Goal: Task Accomplishment & Management: Complete application form

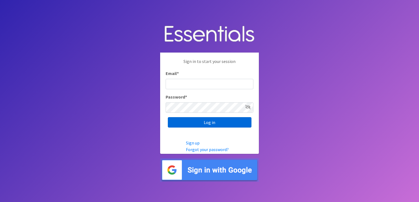
type input "[EMAIL_ADDRESS][DOMAIN_NAME]"
click at [208, 122] on input "Log in" at bounding box center [210, 122] width 84 height 10
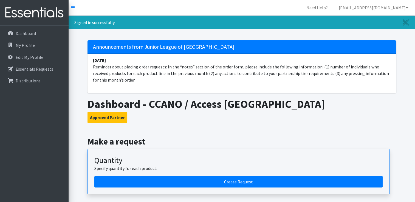
click at [316, 69] on li "January 10 Reminder about placing order requests: In the “notes” section of the…" at bounding box center [241, 70] width 308 height 33
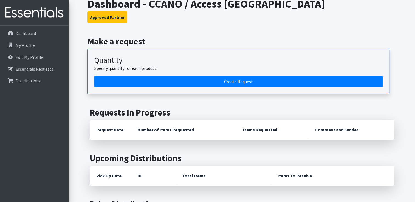
scroll to position [121, 0]
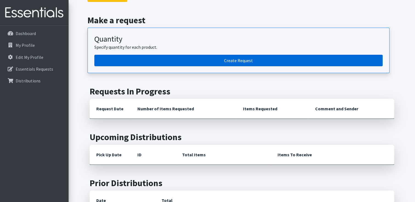
click at [240, 60] on link "Create Request" at bounding box center [238, 61] width 288 height 12
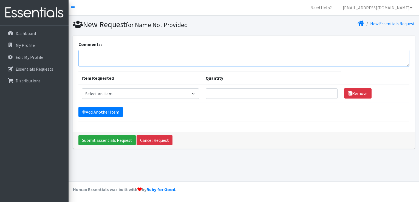
click at [110, 53] on textarea "Comments:" at bounding box center [243, 58] width 331 height 17
click at [140, 55] on textarea "Last month, we distributed 11,000 to 440 child" at bounding box center [243, 58] width 331 height 17
click at [141, 29] on small "for Name Not Provided" at bounding box center [157, 25] width 62 height 8
click at [104, 55] on textarea "Last month, we distributed 11,204 diapers to 448 children." at bounding box center [243, 58] width 331 height 17
type textarea "Last month, at [DEMOGRAPHIC_DATA] Charities diaper bank we distributed 11,204 d…"
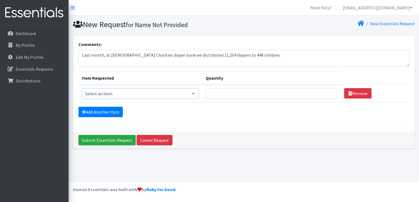
click at [119, 95] on select "Select an item Diaper - 2T/3T Bundle Diapers - 3T/4T Bundle Diapers - 4T/5T Bun…" at bounding box center [141, 94] width 118 height 10
select select "14879"
click at [82, 89] on select "Select an item Diaper - 2T/3T Bundle Diapers - 3T/4T Bundle Diapers - 4T/5T Bun…" at bounding box center [141, 94] width 118 height 10
click at [219, 92] on input "Quantity" at bounding box center [271, 94] width 132 height 10
type input "30"
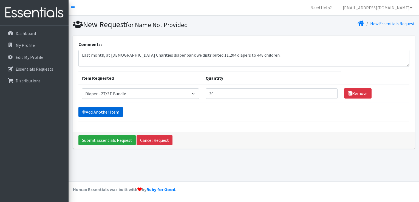
click at [97, 110] on link "Add Another Item" at bounding box center [100, 112] width 44 height 10
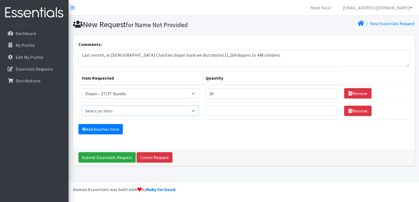
click at [97, 110] on select "Select an item Diaper - 2T/3T Bundle Diapers - 3T/4T Bundle Diapers - 4T/5T Bun…" at bounding box center [141, 111] width 118 height 10
select select "14876"
click at [82, 106] on select "Select an item Diaper - 2T/3T Bundle Diapers - 3T/4T Bundle Diapers - 4T/5T Bun…" at bounding box center [141, 111] width 118 height 10
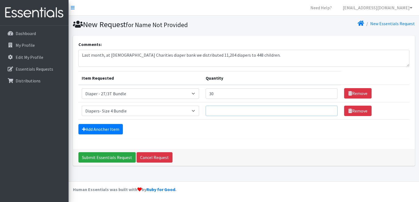
click at [222, 107] on input "Quantity" at bounding box center [271, 111] width 132 height 10
type input "50"
click at [103, 128] on link "Add Another Item" at bounding box center [100, 129] width 44 height 10
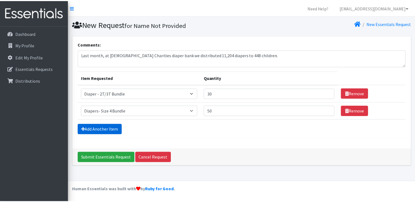
scroll to position [5, 0]
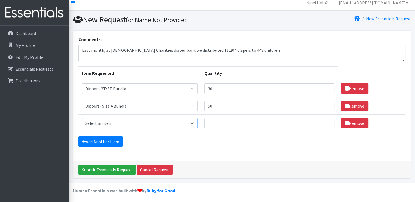
click at [101, 123] on select "Select an item Diaper - 2T/3T Bundle Diapers - 3T/4T Bundle Diapers - 4T/5T Bun…" at bounding box center [140, 123] width 116 height 10
select select "14877"
click at [82, 118] on select "Select an item Diaper - 2T/3T Bundle Diapers - 3T/4T Bundle Diapers - 4T/5T Bun…" at bounding box center [140, 123] width 116 height 10
click at [217, 120] on input "Quantity" at bounding box center [269, 123] width 130 height 10
type input "70"
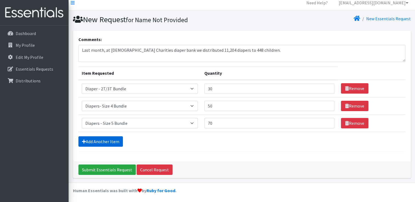
click at [107, 141] on link "Add Another Item" at bounding box center [100, 141] width 44 height 10
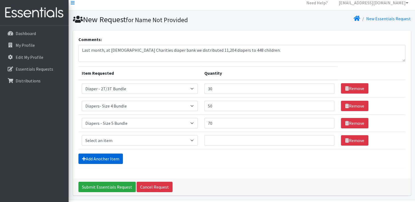
scroll to position [22, 0]
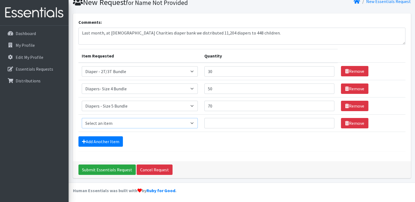
click at [103, 121] on select "Select an item Diaper - 2T/3T Bundle Diapers - 3T/4T Bundle Diapers - 4T/5T Bun…" at bounding box center [140, 123] width 116 height 10
select select "14878"
click at [82, 118] on select "Select an item Diaper - 2T/3T Bundle Diapers - 3T/4T Bundle Diapers - 4T/5T Bun…" at bounding box center [140, 123] width 116 height 10
click at [221, 124] on input "Quantity" at bounding box center [269, 123] width 130 height 10
type input "80"
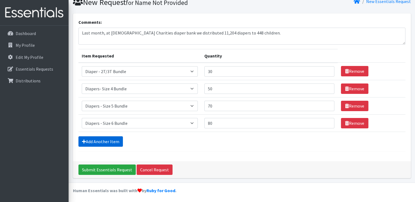
click at [103, 139] on link "Add Another Item" at bounding box center [100, 141] width 44 height 10
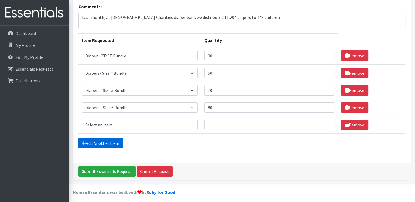
scroll to position [39, 0]
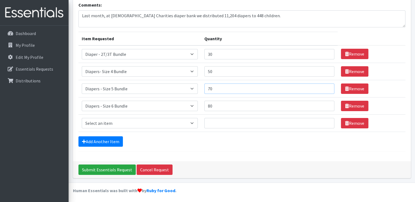
click at [217, 90] on input "70" at bounding box center [269, 89] width 130 height 10
type input "77"
click at [215, 108] on input "80" at bounding box center [269, 106] width 130 height 10
type input "85"
click at [220, 71] on input "50" at bounding box center [269, 71] width 130 height 10
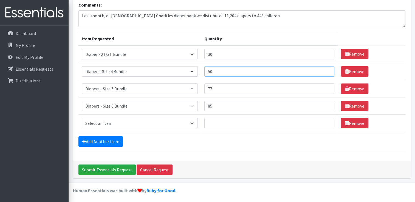
type input "5"
type input "60"
click at [124, 122] on select "Select an item Diaper - 2T/3T Bundle Diapers - 3T/4T Bundle Diapers - 4T/5T Bun…" at bounding box center [140, 123] width 116 height 10
click at [119, 125] on select "Select an item Diaper - 2T/3T Bundle Diapers - 3T/4T Bundle Diapers - 4T/5T Bun…" at bounding box center [140, 123] width 116 height 10
click at [105, 122] on select "Select an item Diaper - 2T/3T Bundle Diapers - 3T/4T Bundle Diapers - 4T/5T Bun…" at bounding box center [140, 123] width 116 height 10
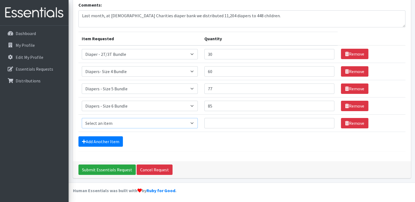
select select "14873"
click at [82, 118] on select "Select an item Diaper - 2T/3T Bundle Diapers - 3T/4T Bundle Diapers - 4T/5T Bun…" at bounding box center [140, 123] width 116 height 10
click at [215, 119] on input "Quantity" at bounding box center [269, 123] width 130 height 10
type input "40"
click at [151, 137] on div "Add Another Item" at bounding box center [241, 141] width 327 height 10
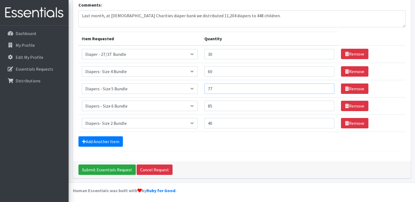
click at [222, 92] on input "77" at bounding box center [269, 89] width 130 height 10
type input "70"
click at [256, 16] on textarea "Last month, at [DEMOGRAPHIC_DATA] Charities diaper bank we distributed 11,204 d…" at bounding box center [241, 18] width 327 height 17
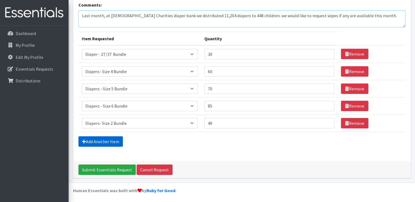
type textarea "Last month, at [DEMOGRAPHIC_DATA] Charities diaper bank we distributed 11,204 d…"
click at [97, 140] on link "Add Another Item" at bounding box center [100, 141] width 44 height 10
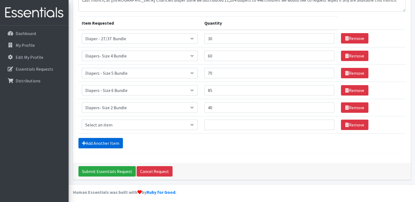
scroll to position [57, 0]
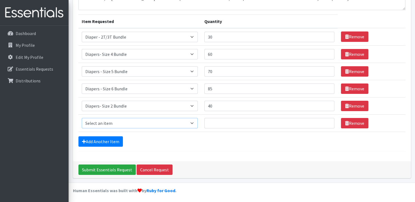
click at [98, 126] on select "Select an item Diaper - 2T/3T Bundle Diapers - 3T/4T Bundle Diapers - 4T/5T Bun…" at bounding box center [140, 123] width 116 height 10
select select "14880"
click at [82, 118] on select "Select an item Diaper - 2T/3T Bundle Diapers - 3T/4T Bundle Diapers - 4T/5T Bun…" at bounding box center [140, 123] width 116 height 10
click at [220, 124] on input "Quantity" at bounding box center [269, 123] width 130 height 10
type input "20"
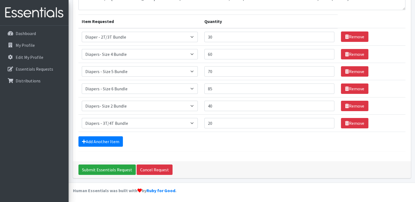
click at [175, 149] on form "Comments: Last month, at [DEMOGRAPHIC_DATA] Charities diaper bank we distribute…" at bounding box center [241, 67] width 327 height 167
click at [218, 72] on input "70" at bounding box center [269, 71] width 130 height 10
click at [221, 92] on input "85" at bounding box center [269, 89] width 130 height 10
click at [219, 123] on input "20" at bounding box center [269, 123] width 130 height 10
click at [109, 140] on link "Add Another Item" at bounding box center [100, 141] width 44 height 10
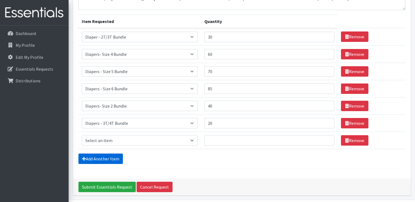
scroll to position [74, 0]
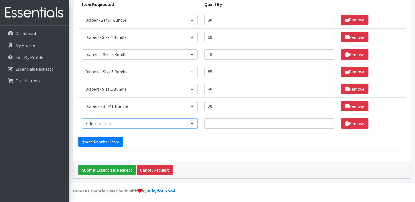
click at [107, 121] on select "Select an item Diaper - 2T/3T Bundle Diapers - 3T/4T Bundle Diapers - 4T/5T Bun…" at bounding box center [140, 123] width 116 height 10
select select "14881"
click at [82, 118] on select "Select an item Diaper - 2T/3T Bundle Diapers - 3T/4T Bundle Diapers - 4T/5T Bun…" at bounding box center [140, 123] width 116 height 10
click at [219, 123] on input "Quantity" at bounding box center [269, 123] width 130 height 10
type input "10"
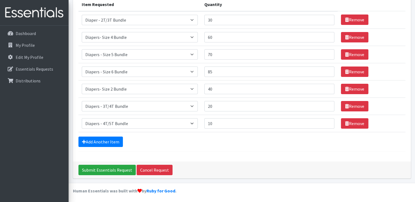
click at [148, 152] on div "Comments: Last month, at [DEMOGRAPHIC_DATA] Charities diaper bank we distribute…" at bounding box center [242, 62] width 338 height 200
click at [217, 37] on input "60" at bounding box center [269, 37] width 130 height 10
click at [109, 168] on input "Submit Essentials Request" at bounding box center [106, 170] width 57 height 10
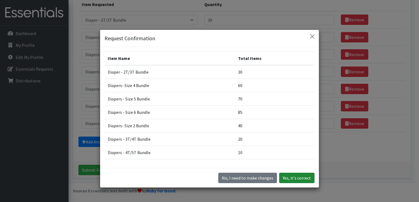
click at [295, 180] on button "Yes, it's correct" at bounding box center [296, 178] width 35 height 10
